Goal: Check status: Check status

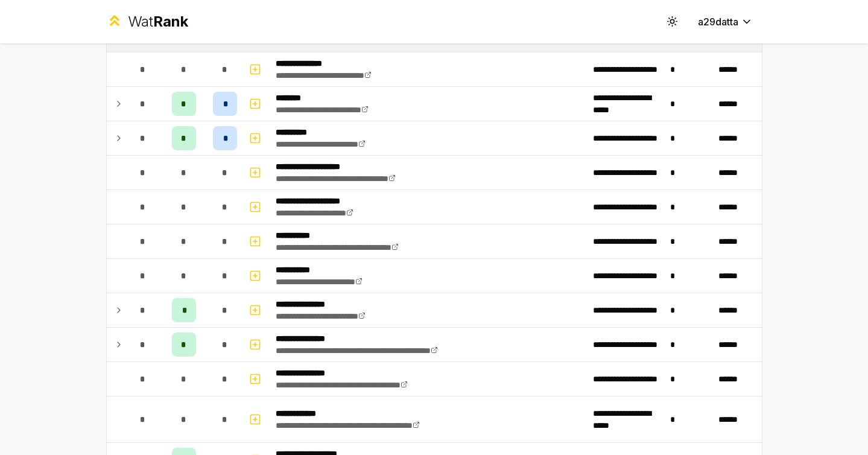
scroll to position [201, 0]
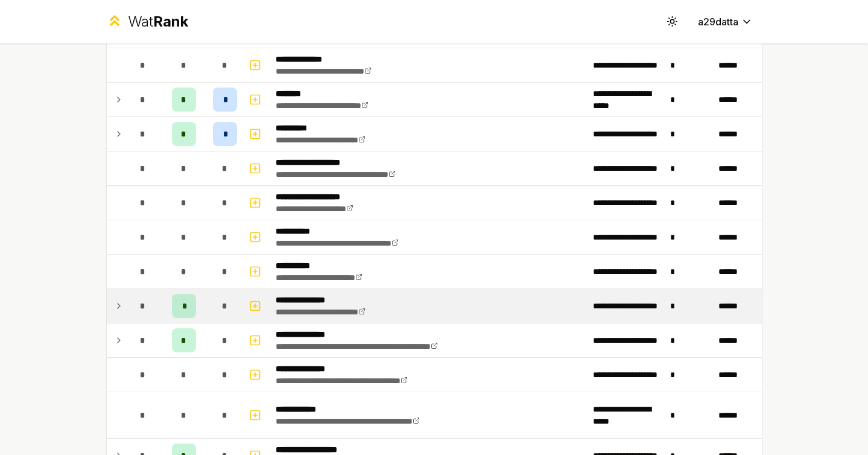
click at [121, 306] on icon at bounding box center [119, 306] width 10 height 14
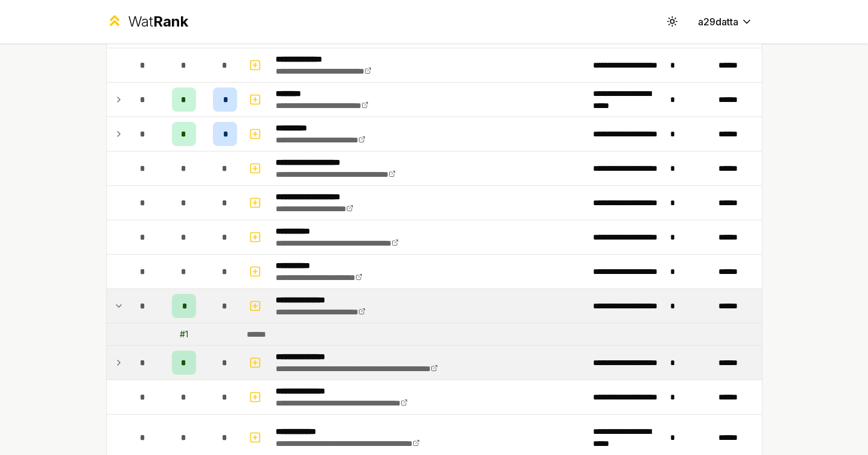
click at [120, 356] on icon at bounding box center [119, 362] width 10 height 14
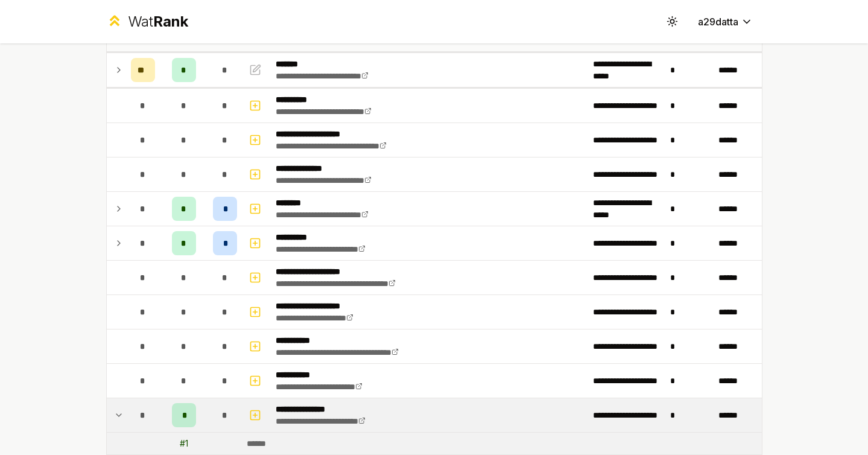
scroll to position [43, 0]
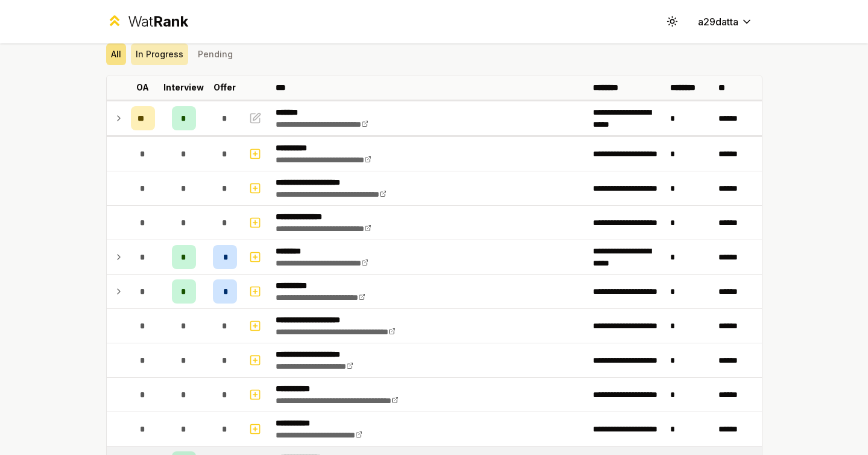
click at [156, 57] on button "In Progress" at bounding box center [159, 54] width 57 height 22
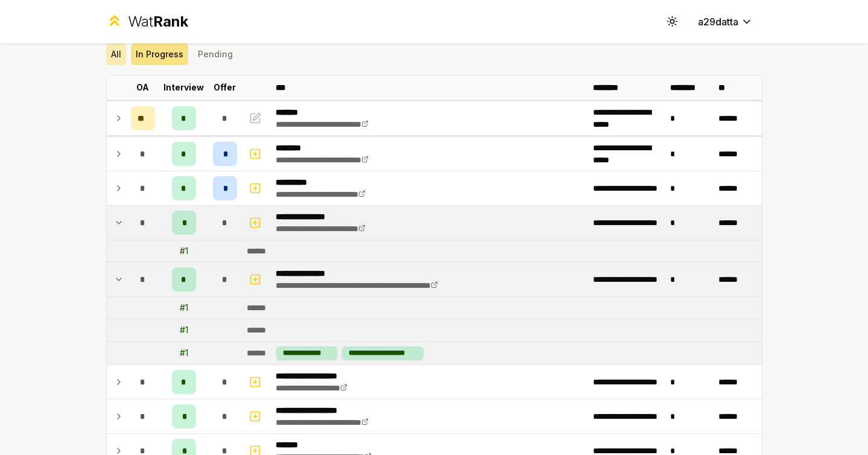
click at [113, 52] on button "All" at bounding box center [116, 54] width 20 height 22
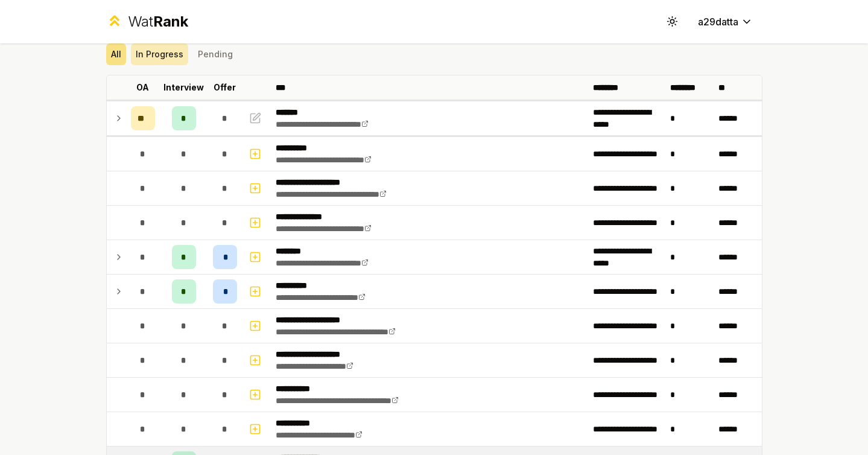
click at [150, 52] on button "In Progress" at bounding box center [159, 54] width 57 height 22
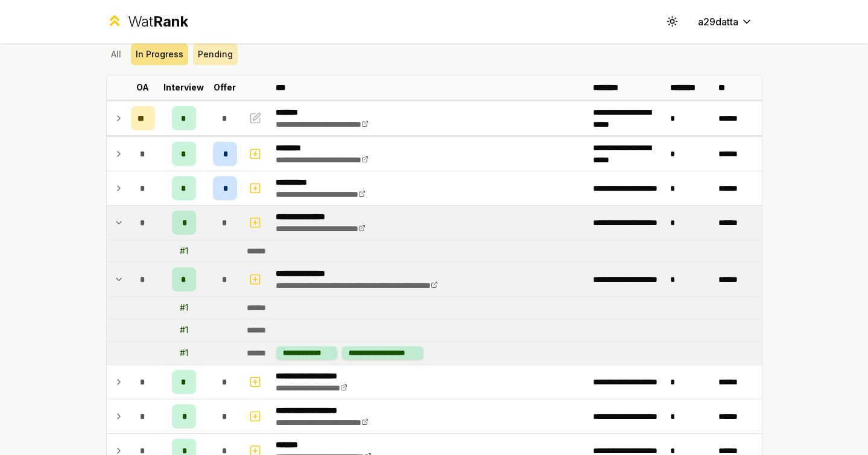
click at [193, 52] on button "Pending" at bounding box center [215, 54] width 45 height 22
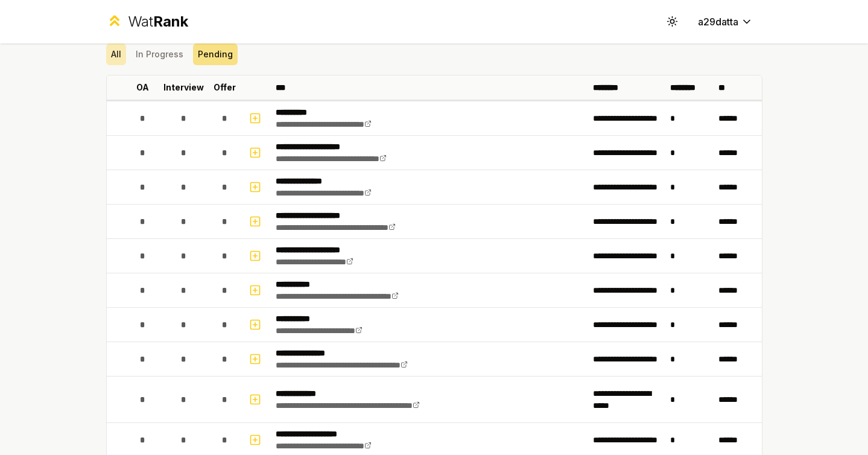
click at [117, 53] on button "All" at bounding box center [116, 54] width 20 height 22
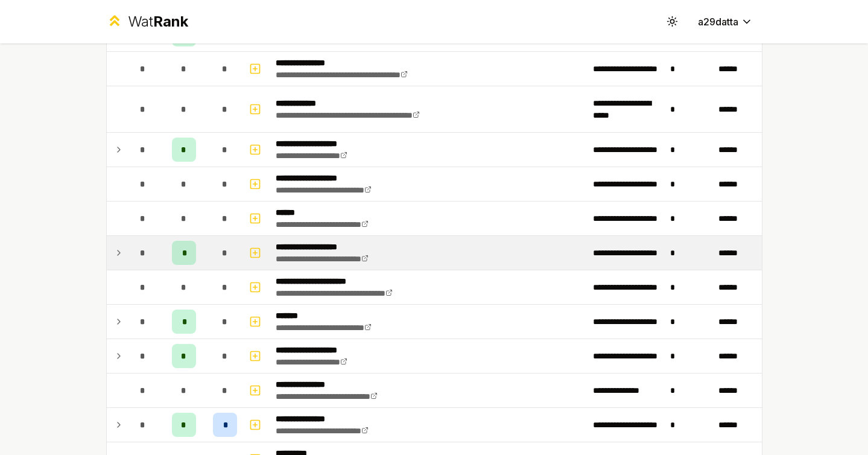
scroll to position [0, 0]
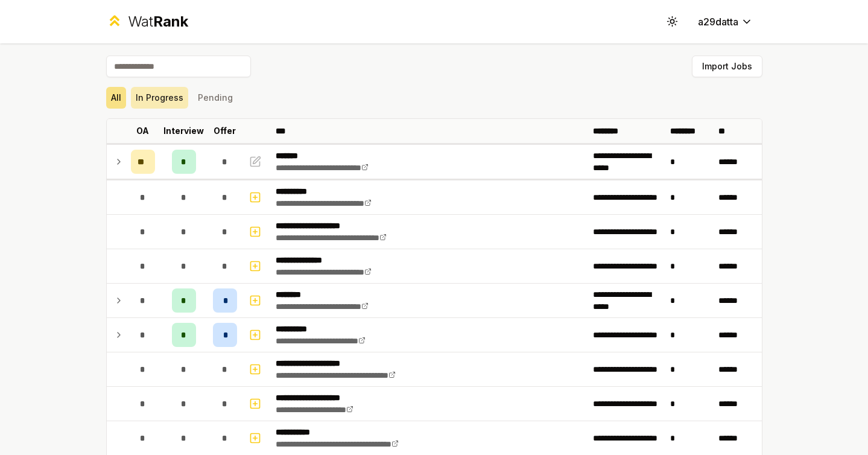
click at [175, 100] on button "In Progress" at bounding box center [159, 98] width 57 height 22
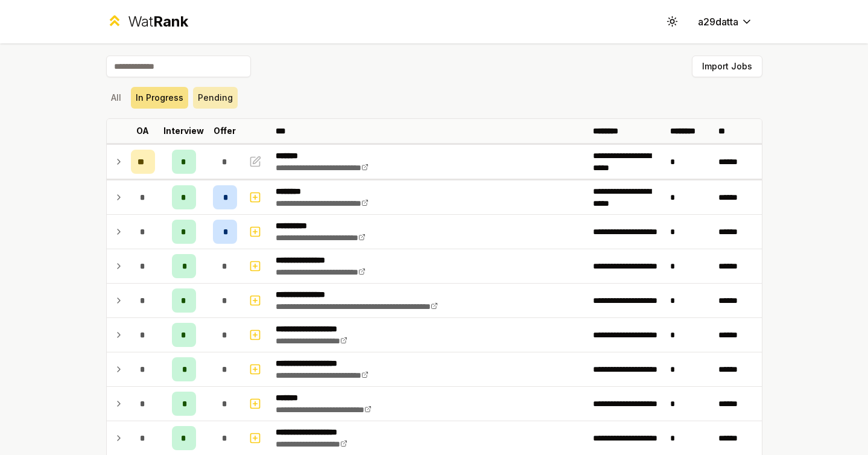
click at [215, 105] on button "Pending" at bounding box center [215, 98] width 45 height 22
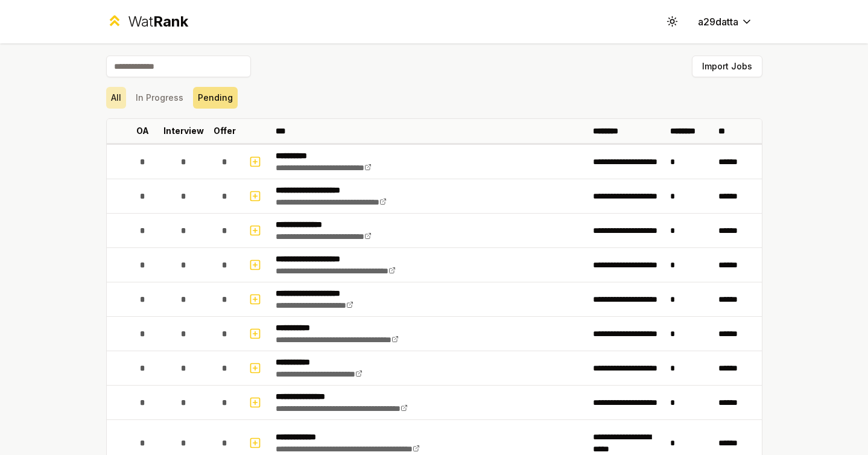
click at [116, 98] on button "All" at bounding box center [116, 98] width 20 height 22
